Goal: Information Seeking & Learning: Check status

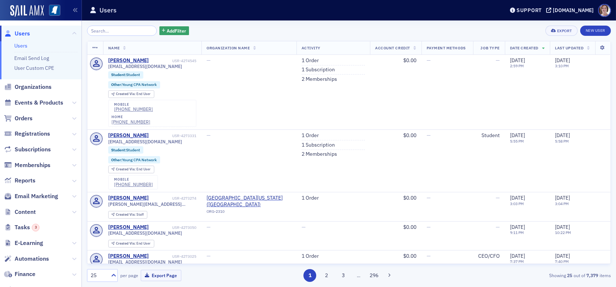
click at [25, 34] on span "Users" at bounding box center [22, 34] width 15 height 8
click at [267, 28] on div "Add Filter Export New User" at bounding box center [349, 31] width 524 height 10
click at [25, 182] on span "Reports" at bounding box center [25, 181] width 21 height 8
click at [42, 102] on span "Events & Products" at bounding box center [39, 103] width 49 height 8
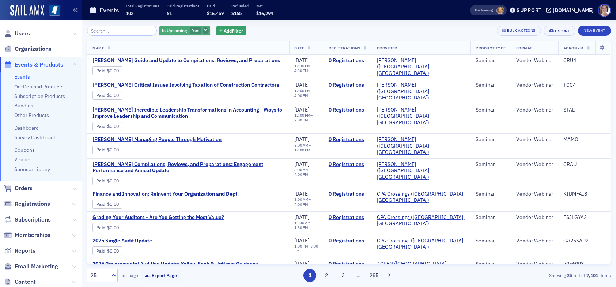
click at [204, 30] on icon "button" at bounding box center [205, 31] width 3 height 4
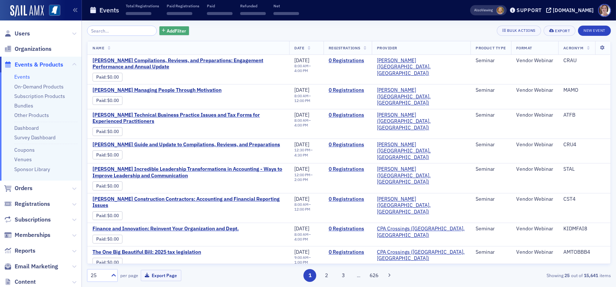
click at [167, 31] on span "Add Filter" at bounding box center [176, 30] width 19 height 7
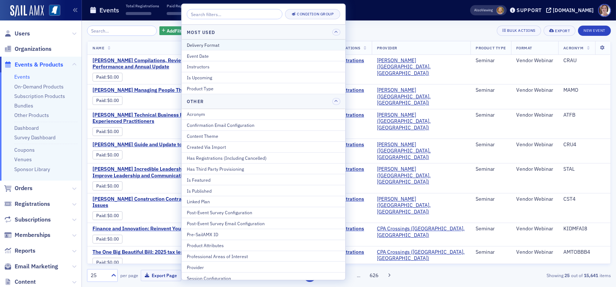
click at [213, 45] on div "Delivery Format" at bounding box center [263, 44] width 153 height 7
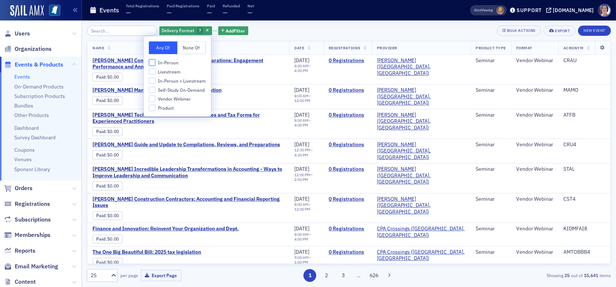
click at [152, 63] on input "In-Person" at bounding box center [152, 62] width 7 height 7
checkbox input "true"
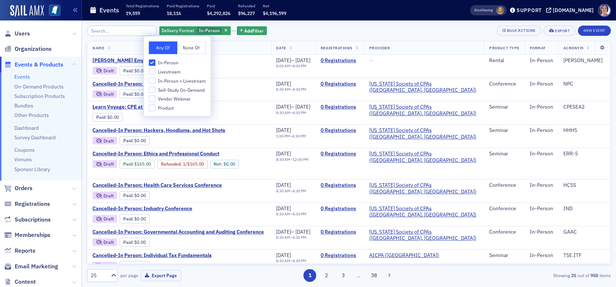
click at [323, 34] on div "Delivery Format In-Person Add Filter Bulk Actions Export New Event" at bounding box center [349, 31] width 524 height 10
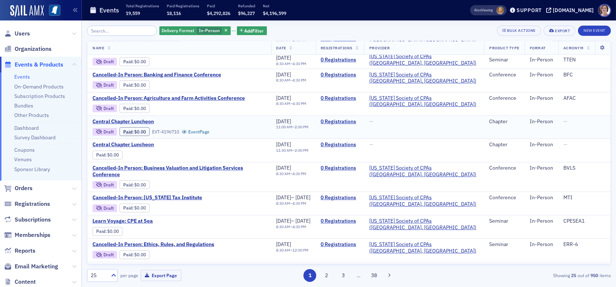
scroll to position [399, 0]
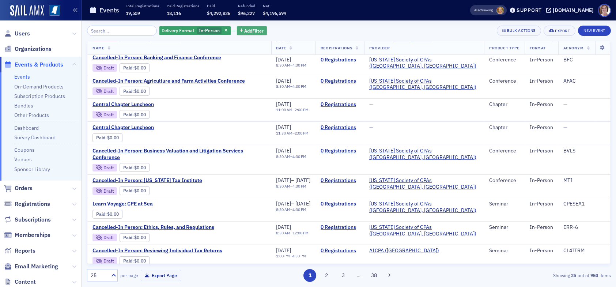
click at [247, 29] on span "Add Filter" at bounding box center [253, 30] width 19 height 7
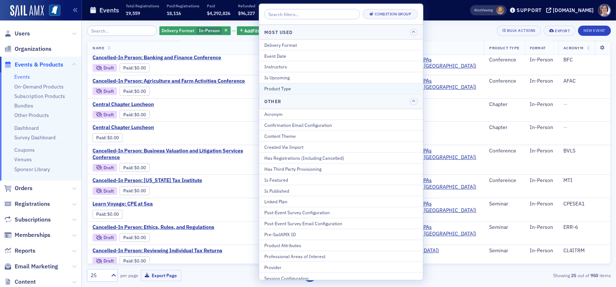
click at [296, 90] on div "Product Type" at bounding box center [340, 88] width 153 height 7
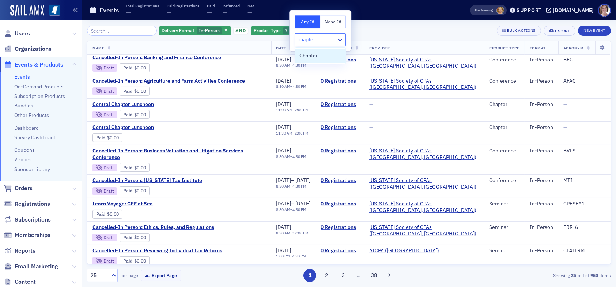
type input "chapter"
click at [380, 30] on div "Delivery Format In-Person and Product Type ? Add Filter Bulk Actions Export New…" at bounding box center [349, 31] width 524 height 10
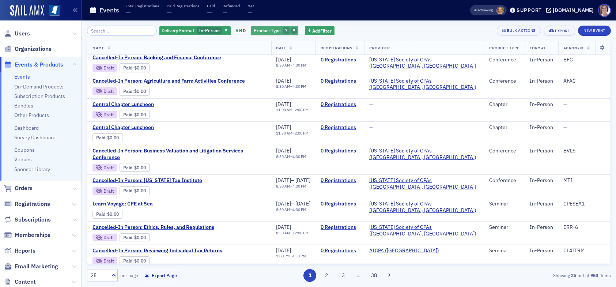
click at [292, 29] on icon "button" at bounding box center [293, 31] width 3 height 4
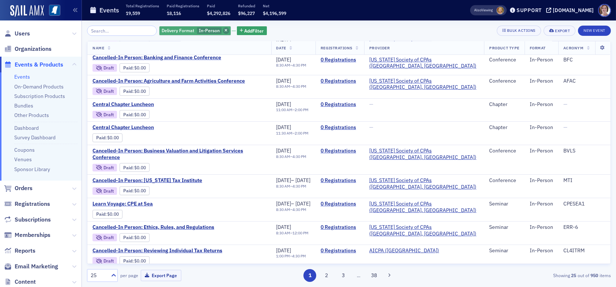
click at [224, 31] on icon "button" at bounding box center [225, 31] width 3 height 4
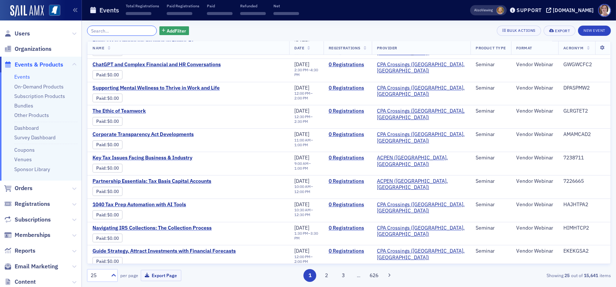
scroll to position [389, 0]
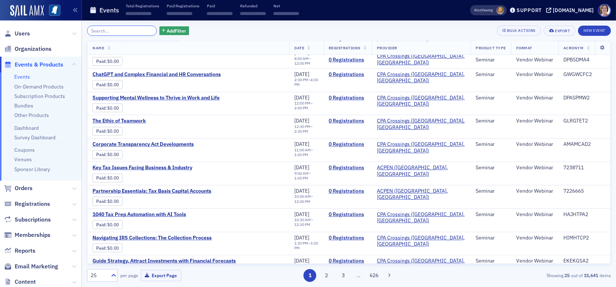
click at [112, 30] on input "search" at bounding box center [122, 31] width 70 height 10
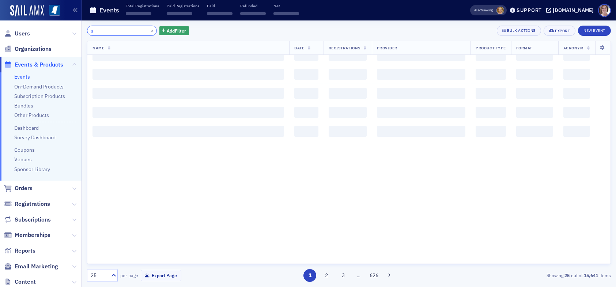
scroll to position [399, 0]
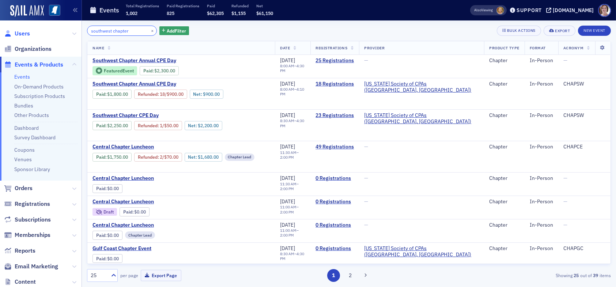
type input "southwest chapter"
click at [21, 32] on span "Users" at bounding box center [22, 34] width 15 height 8
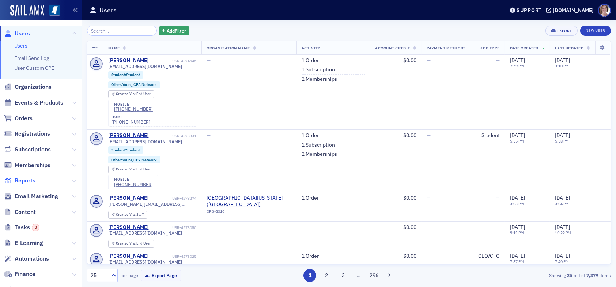
click at [29, 182] on span "Reports" at bounding box center [25, 181] width 21 height 8
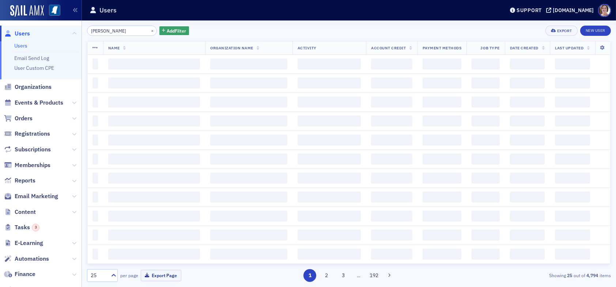
type input "[PERSON_NAME]"
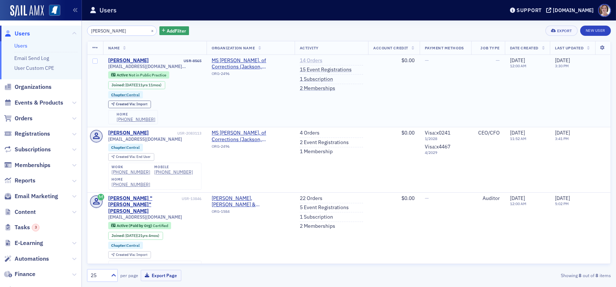
click at [308, 60] on link "14 Orders" at bounding box center [311, 60] width 23 height 7
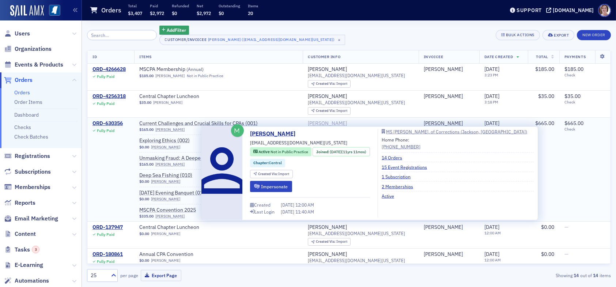
click at [342, 123] on div "[PERSON_NAME]" at bounding box center [327, 123] width 39 height 7
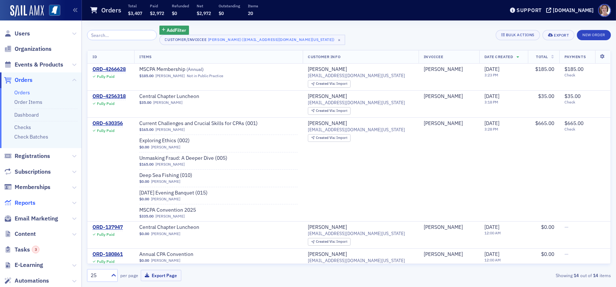
click at [30, 204] on span "Reports" at bounding box center [25, 203] width 21 height 8
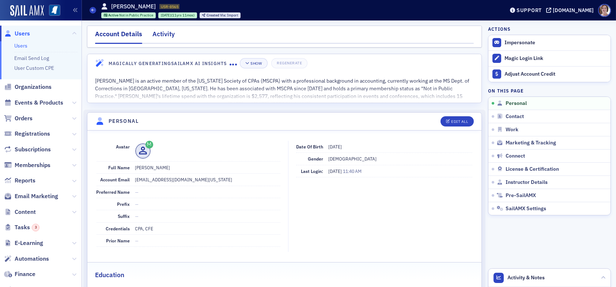
click at [165, 34] on div "Activity" at bounding box center [163, 36] width 22 height 14
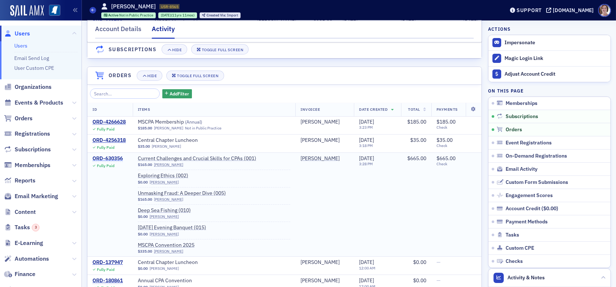
click at [115, 162] on div "ORD-630356" at bounding box center [107, 158] width 30 height 7
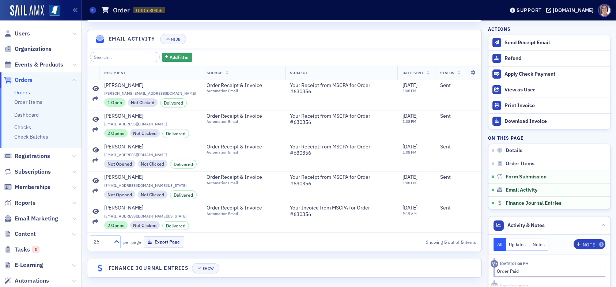
scroll to position [663, 0]
click at [531, 201] on span "Finance Journal Entries" at bounding box center [533, 203] width 56 height 7
click at [204, 266] on div "Show" at bounding box center [207, 268] width 11 height 4
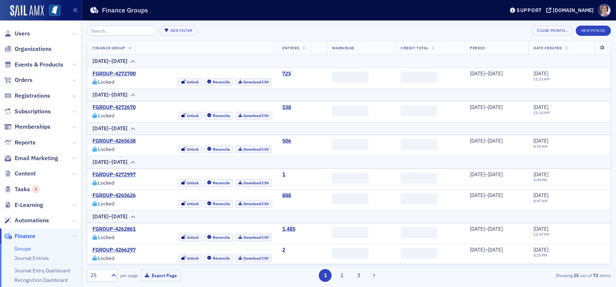
scroll to position [101, 0]
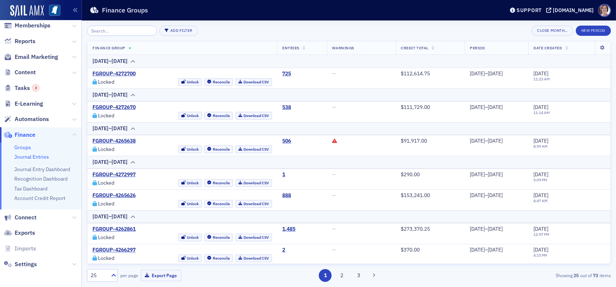
click at [43, 158] on link "Journal Entries" at bounding box center [31, 156] width 35 height 7
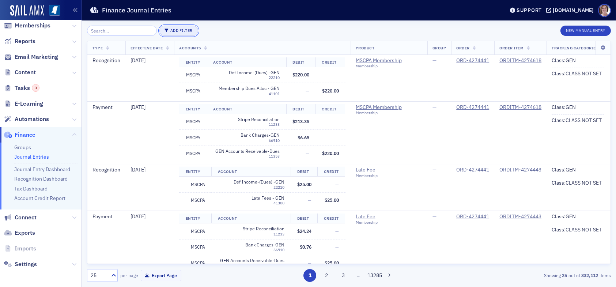
click at [176, 30] on button "Add Filter" at bounding box center [178, 31] width 39 height 10
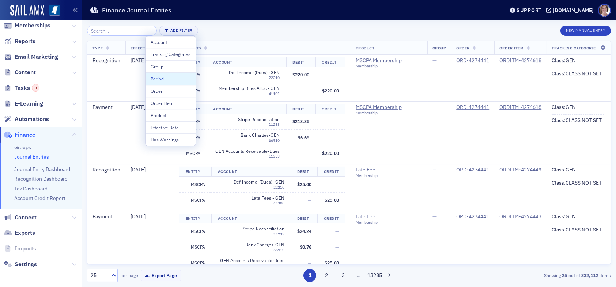
click at [265, 33] on div "Add Filter New Manual Entry" at bounding box center [349, 31] width 524 height 10
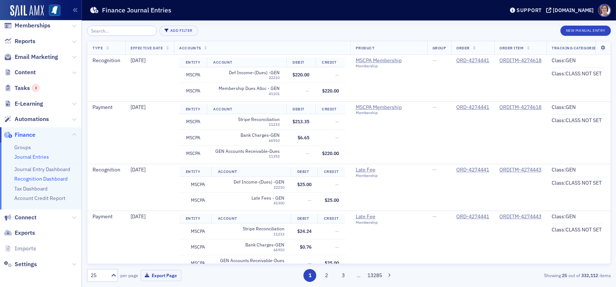
click at [39, 179] on link "Recognition Dashboard" at bounding box center [40, 178] width 53 height 7
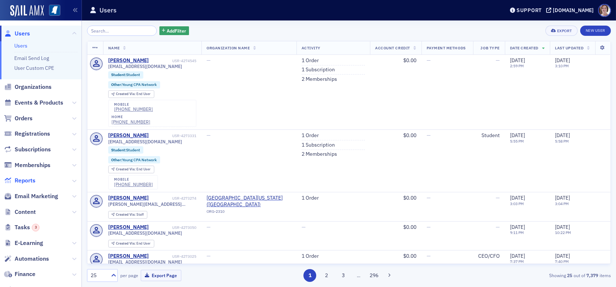
click at [31, 182] on span "Reports" at bounding box center [25, 181] width 21 height 8
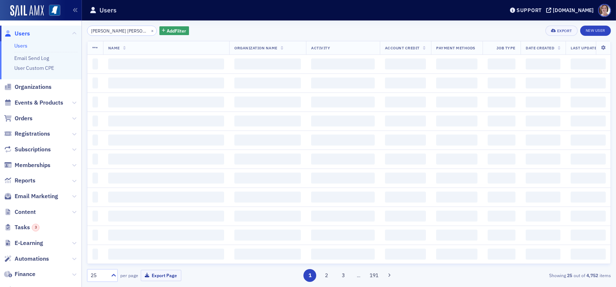
type input "[PERSON_NAME] [PERSON_NAME]"
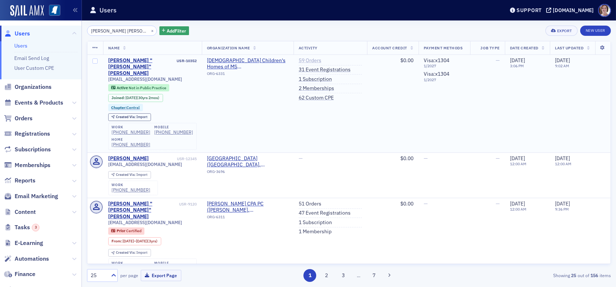
click at [303, 59] on link "59 Orders" at bounding box center [310, 60] width 23 height 7
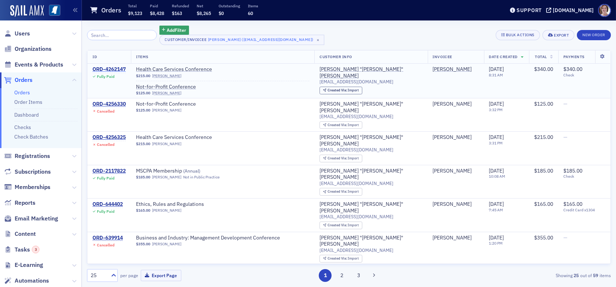
click at [117, 68] on div "ORD-4262147" at bounding box center [108, 69] width 33 height 7
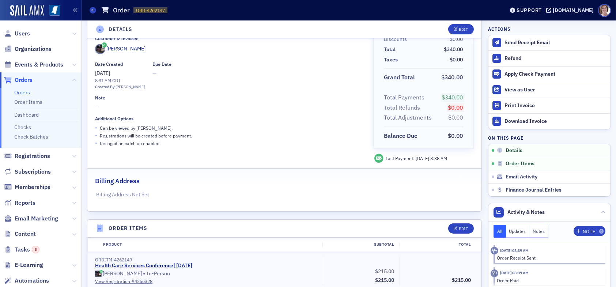
scroll to position [37, 0]
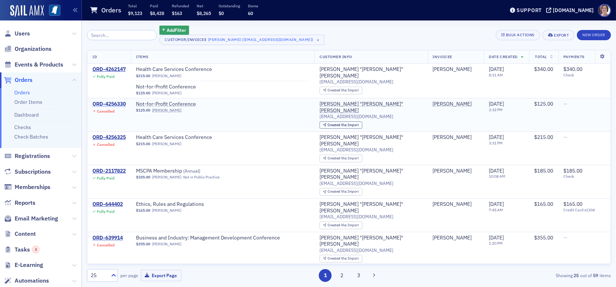
click at [117, 103] on div "ORD-4256330" at bounding box center [108, 104] width 33 height 7
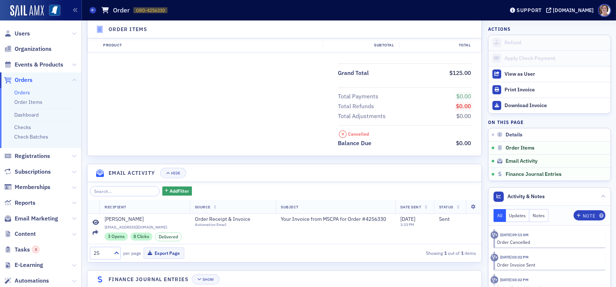
scroll to position [301, 0]
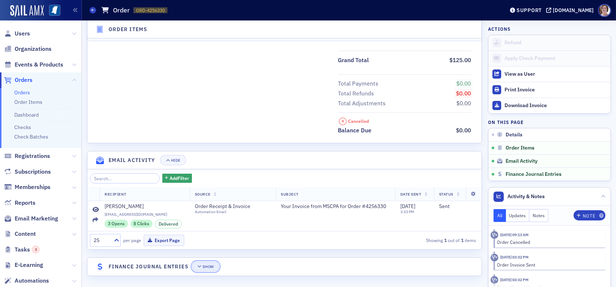
click at [212, 267] on button "Show" at bounding box center [205, 266] width 27 height 10
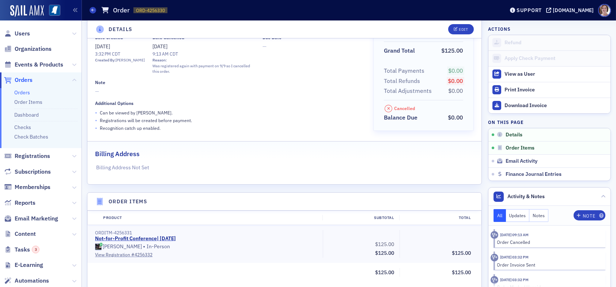
scroll to position [0, 0]
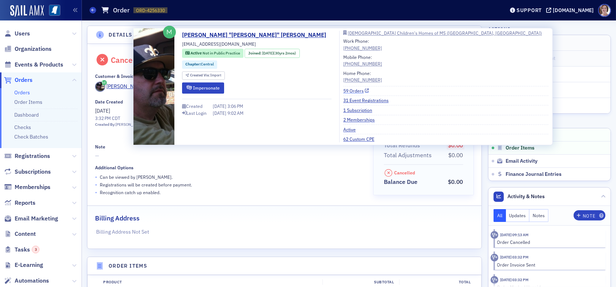
click at [343, 91] on link "59 Orders" at bounding box center [356, 90] width 26 height 7
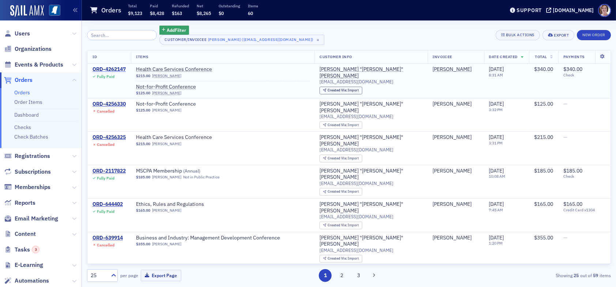
click at [117, 69] on div "ORD-4262147" at bounding box center [108, 69] width 33 height 7
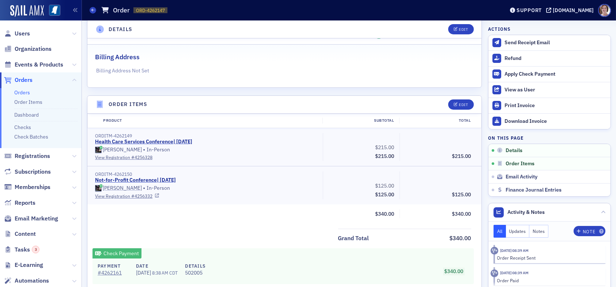
scroll to position [219, 0]
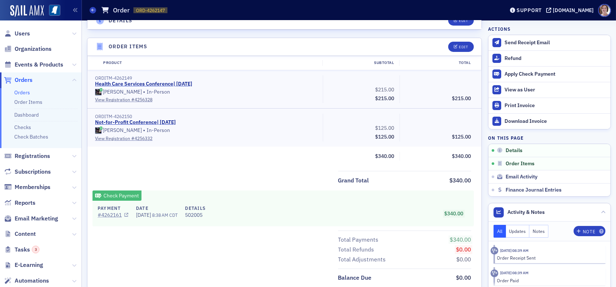
click at [113, 212] on link "# 4262161" at bounding box center [113, 215] width 31 height 8
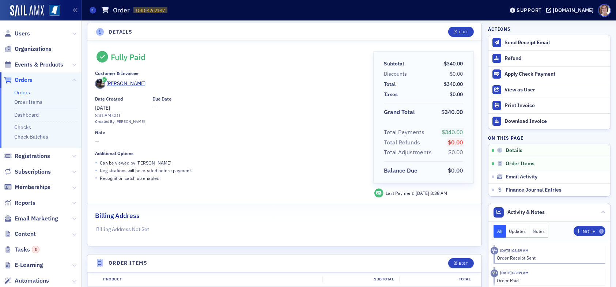
scroll to position [0, 0]
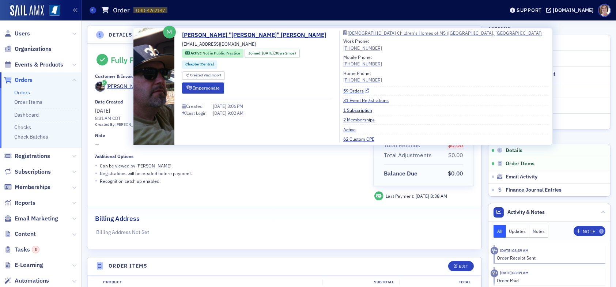
click at [343, 88] on link "59 Orders" at bounding box center [356, 90] width 26 height 7
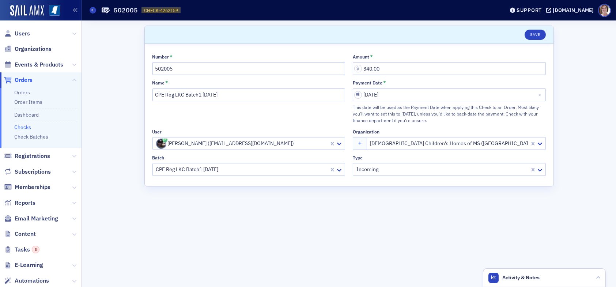
click at [24, 126] on link "Checks" at bounding box center [22, 127] width 17 height 7
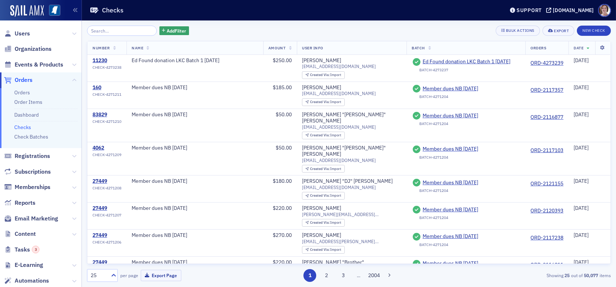
click at [127, 31] on input "search" at bounding box center [122, 31] width 70 height 10
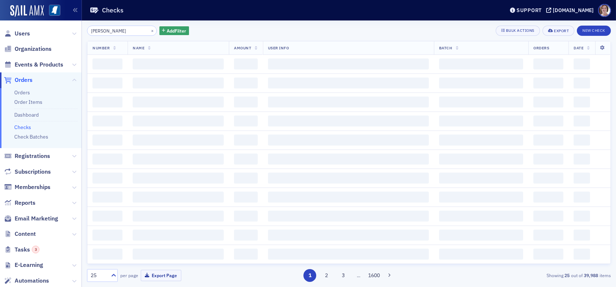
type input "scott smith"
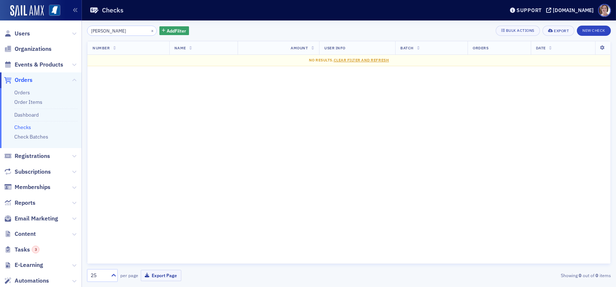
drag, startPoint x: 128, startPoint y: 27, endPoint x: 41, endPoint y: 40, distance: 88.0
click at [42, 35] on div "Users Organizations Events & Products Orders Orders Order Items Dashboard Check…" at bounding box center [308, 143] width 616 height 287
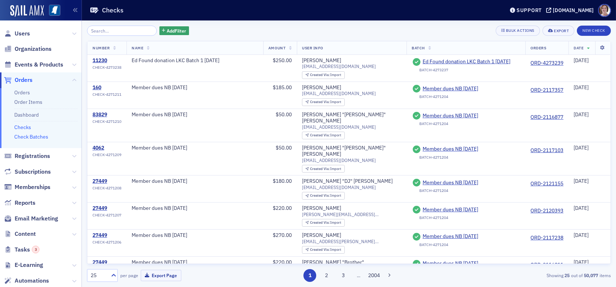
click at [39, 136] on link "Check Batches" at bounding box center [31, 136] width 34 height 7
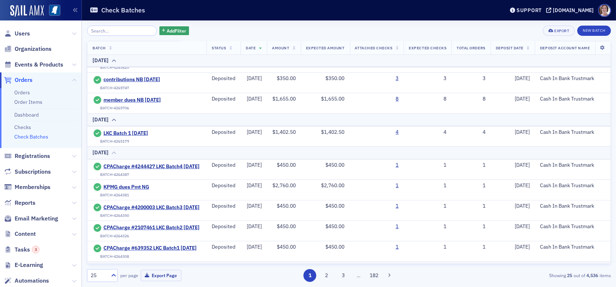
scroll to position [183, 0]
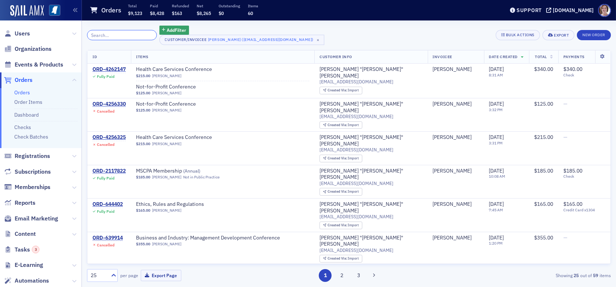
click at [117, 35] on input "search" at bounding box center [122, 35] width 70 height 10
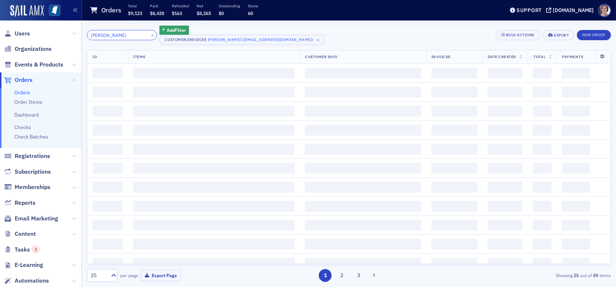
type input "[PERSON_NAME]"
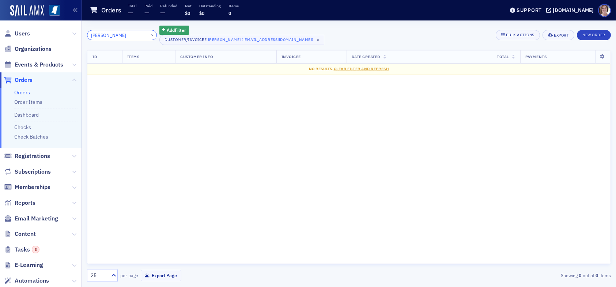
drag, startPoint x: 121, startPoint y: 34, endPoint x: 27, endPoint y: 21, distance: 95.2
click at [41, 30] on div "Users Organizations Events & Products Orders Orders Order Items Dashboard Check…" at bounding box center [308, 143] width 616 height 287
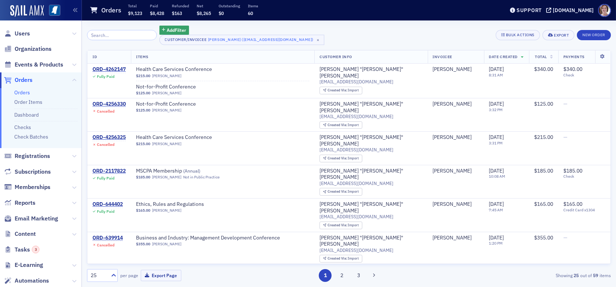
drag, startPoint x: 24, startPoint y: 34, endPoint x: 65, endPoint y: 32, distance: 40.6
click at [24, 34] on span "Users" at bounding box center [22, 34] width 15 height 8
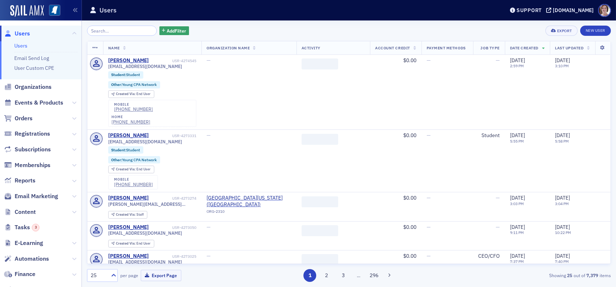
click at [117, 34] on input "search" at bounding box center [122, 31] width 70 height 10
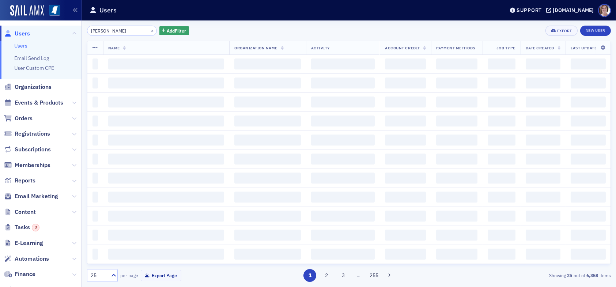
type input "[PERSON_NAME]"
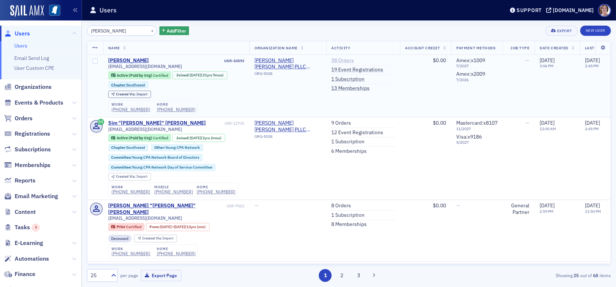
click at [342, 57] on link "38 Orders" at bounding box center [342, 60] width 23 height 7
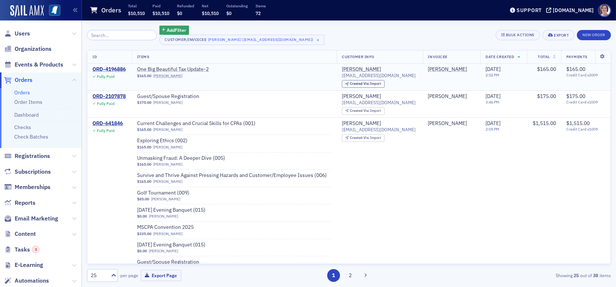
click at [109, 69] on div "ORD-4196886" at bounding box center [108, 69] width 33 height 7
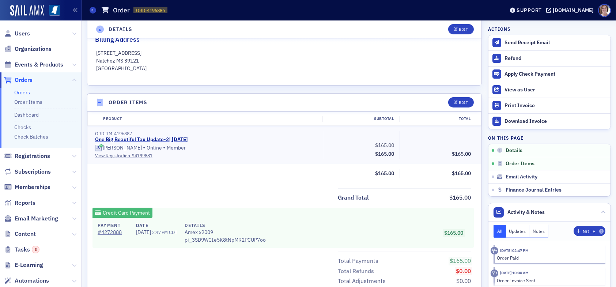
scroll to position [219, 0]
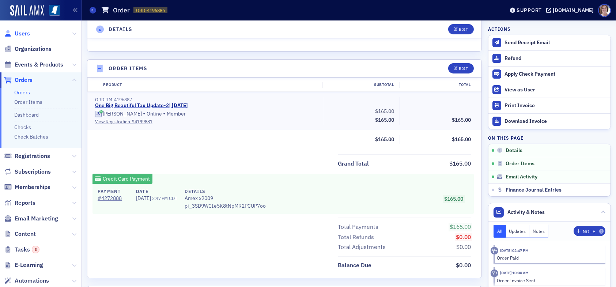
click at [21, 34] on span "Users" at bounding box center [22, 34] width 15 height 8
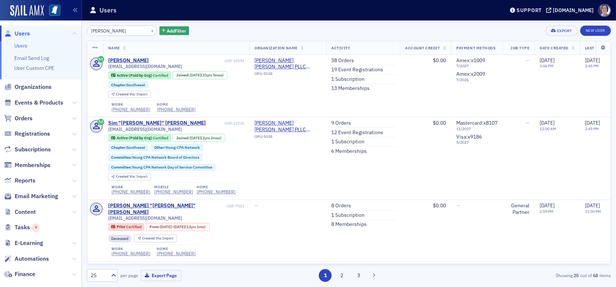
drag, startPoint x: 72, startPoint y: 33, endPoint x: 35, endPoint y: 34, distance: 37.7
click at [35, 34] on div "Users Users Email Send Log User Custom CPE Organizations Events & Products Orde…" at bounding box center [308, 143] width 616 height 287
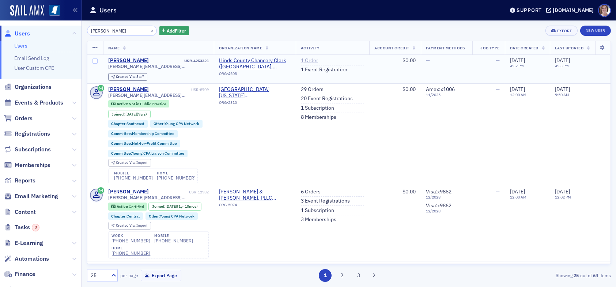
type input "[PERSON_NAME]"
click at [308, 60] on link "1 Order" at bounding box center [309, 60] width 17 height 7
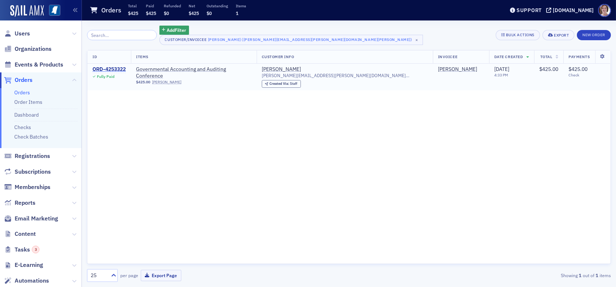
click at [112, 69] on div "ORD-4253322" at bounding box center [108, 69] width 33 height 7
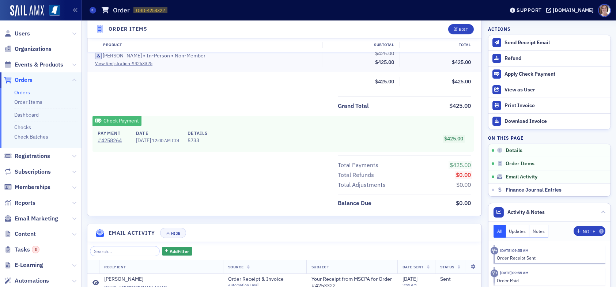
scroll to position [256, 0]
click at [22, 31] on span "Users" at bounding box center [22, 34] width 15 height 8
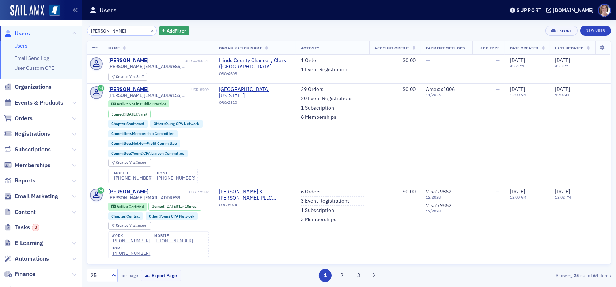
click at [121, 27] on input "[PERSON_NAME]" at bounding box center [122, 31] width 70 height 10
drag, startPoint x: 126, startPoint y: 31, endPoint x: 19, endPoint y: 3, distance: 110.7
click at [49, 25] on div "Users Users Email Send Log User Custom CPE Organizations Events & Products Orde…" at bounding box center [308, 143] width 616 height 287
